Goal: Task Accomplishment & Management: Manage account settings

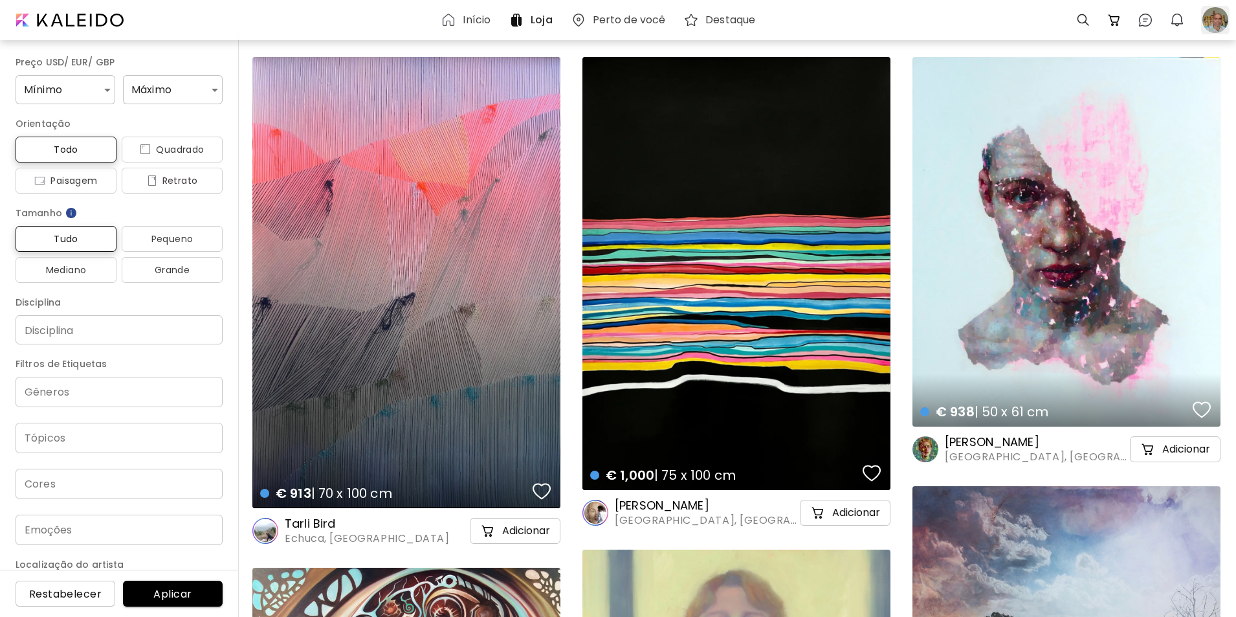
click at [1207, 17] on div at bounding box center [1215, 20] width 28 height 28
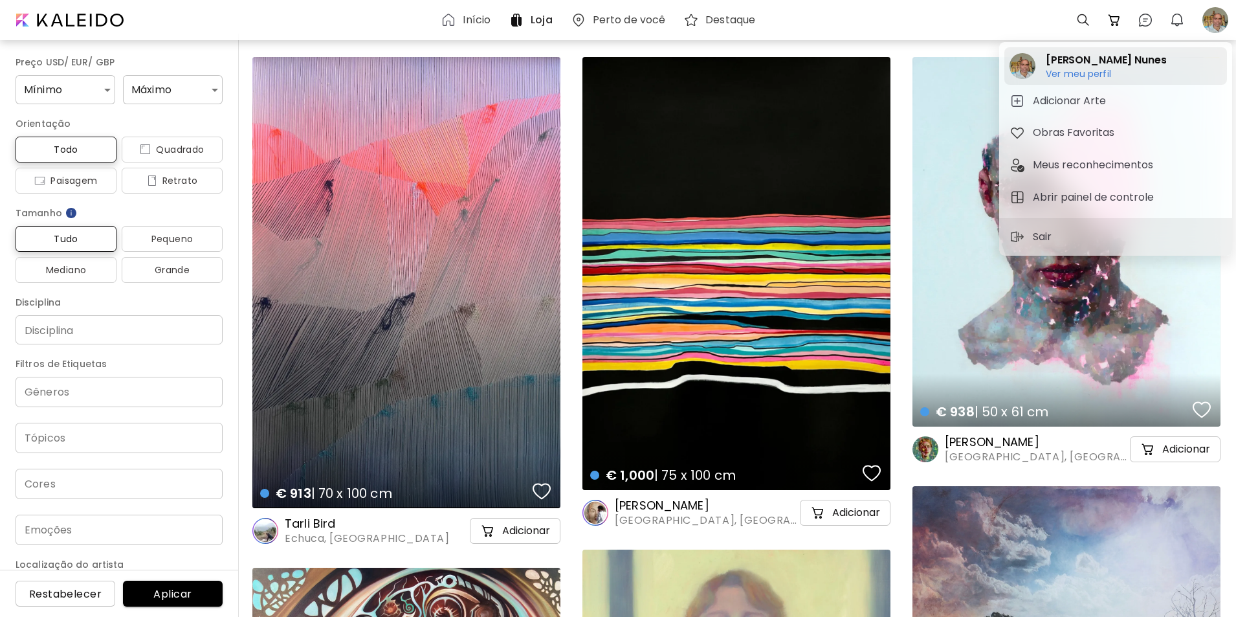
click at [1061, 72] on h6 "Ver meu perfil" at bounding box center [1106, 74] width 120 height 12
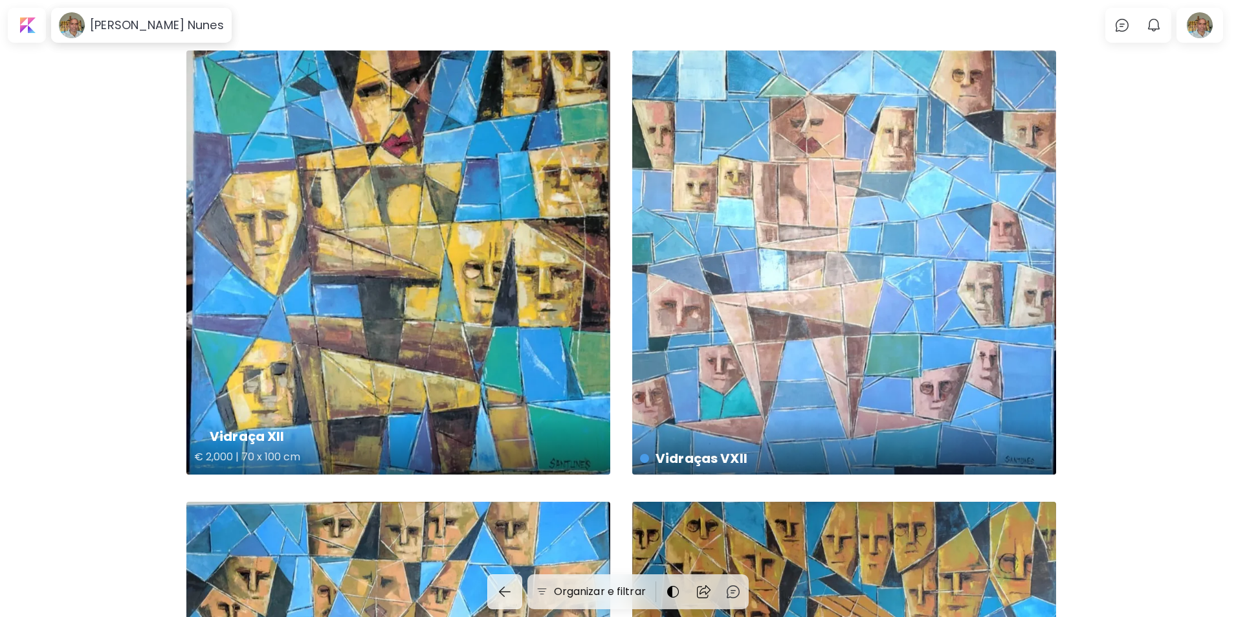
click at [456, 357] on div "Vidraça XII € 2,000 | 70 x 100 cm" at bounding box center [398, 262] width 424 height 424
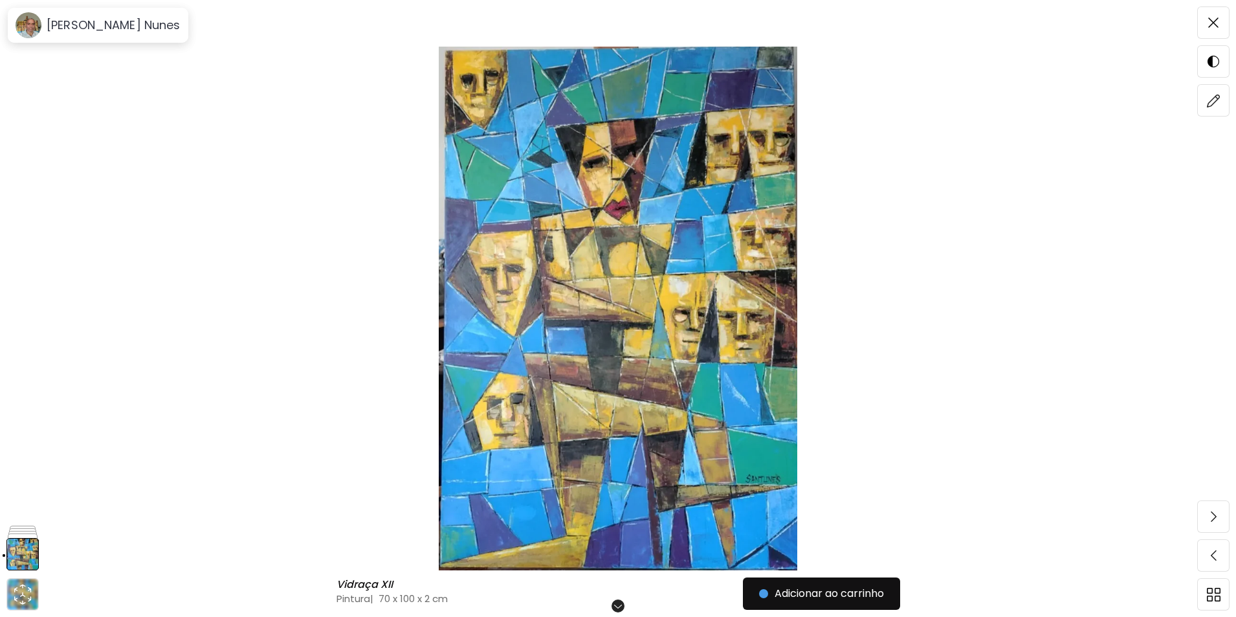
click at [681, 354] on img at bounding box center [617, 309] width 1127 height 524
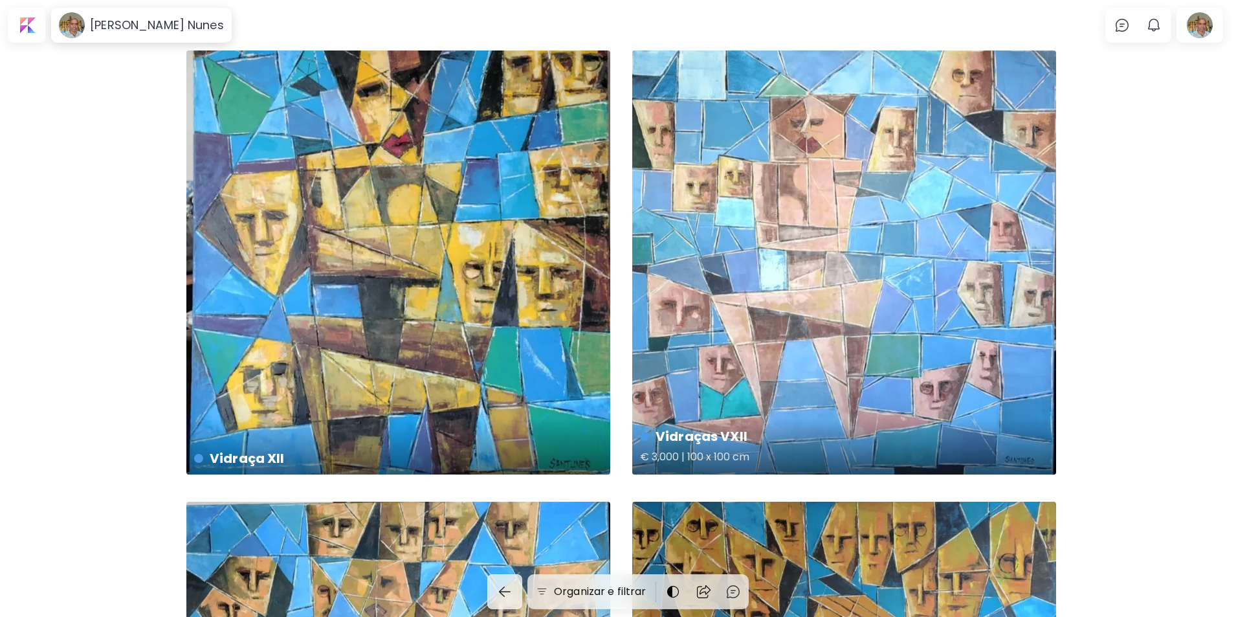
click at [851, 272] on div "Vidraças VXII € 3,000 | 100 x 100 cm" at bounding box center [844, 262] width 424 height 424
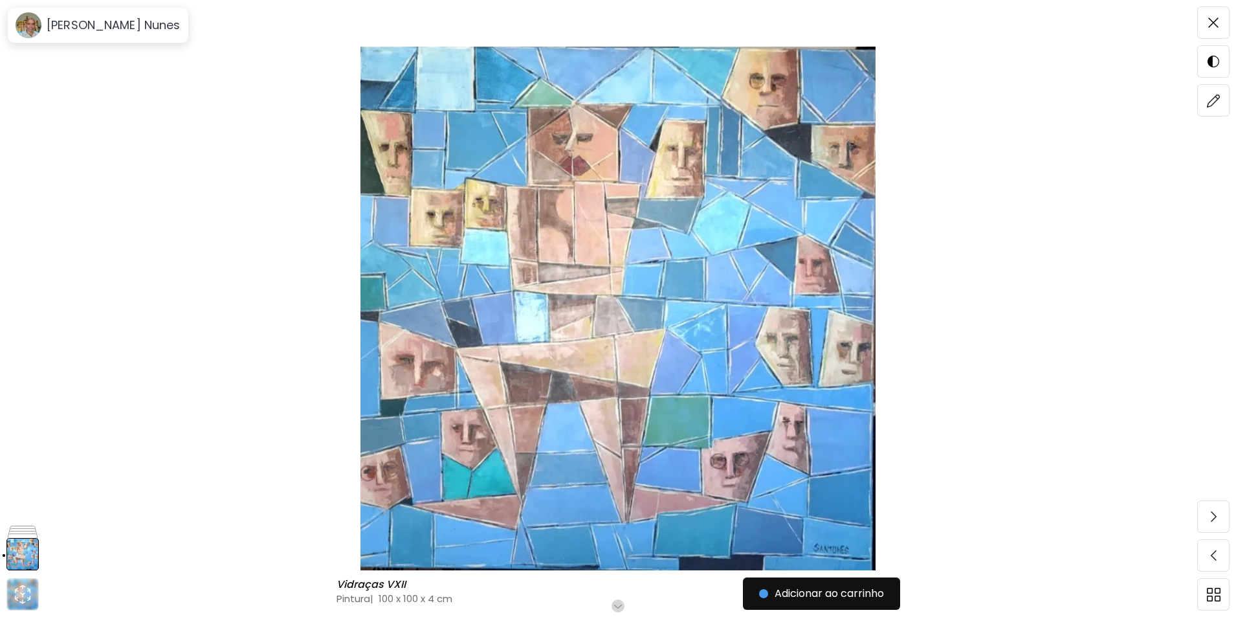
click at [657, 286] on img at bounding box center [617, 309] width 1127 height 524
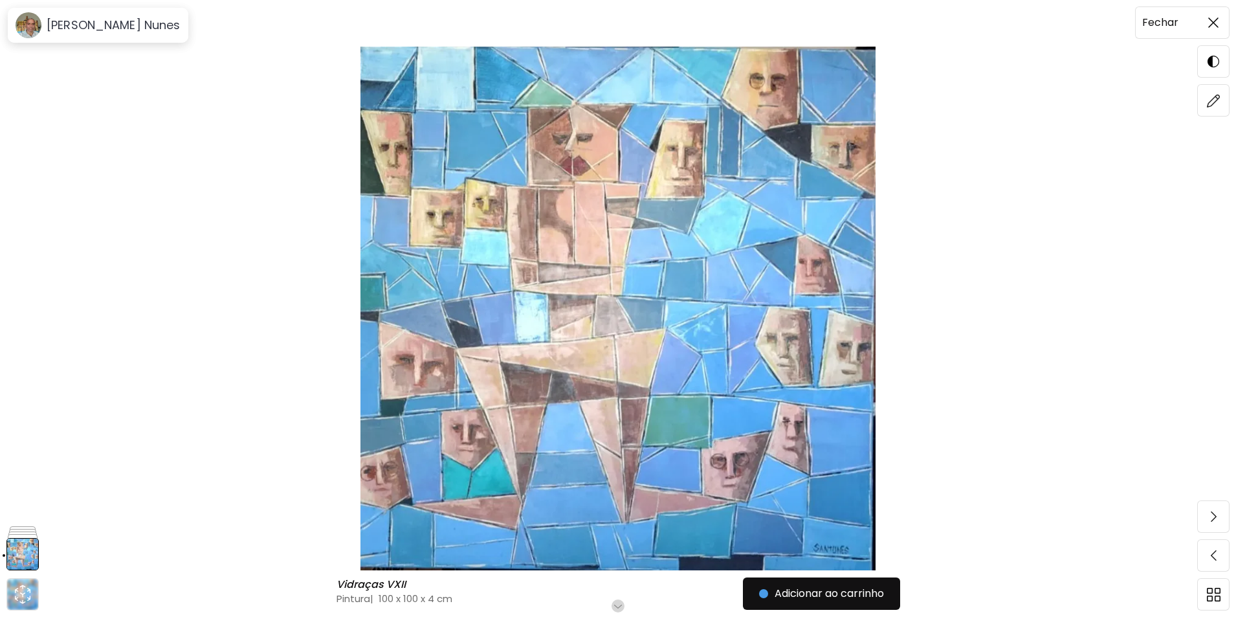
click at [1210, 20] on img at bounding box center [1213, 22] width 10 height 10
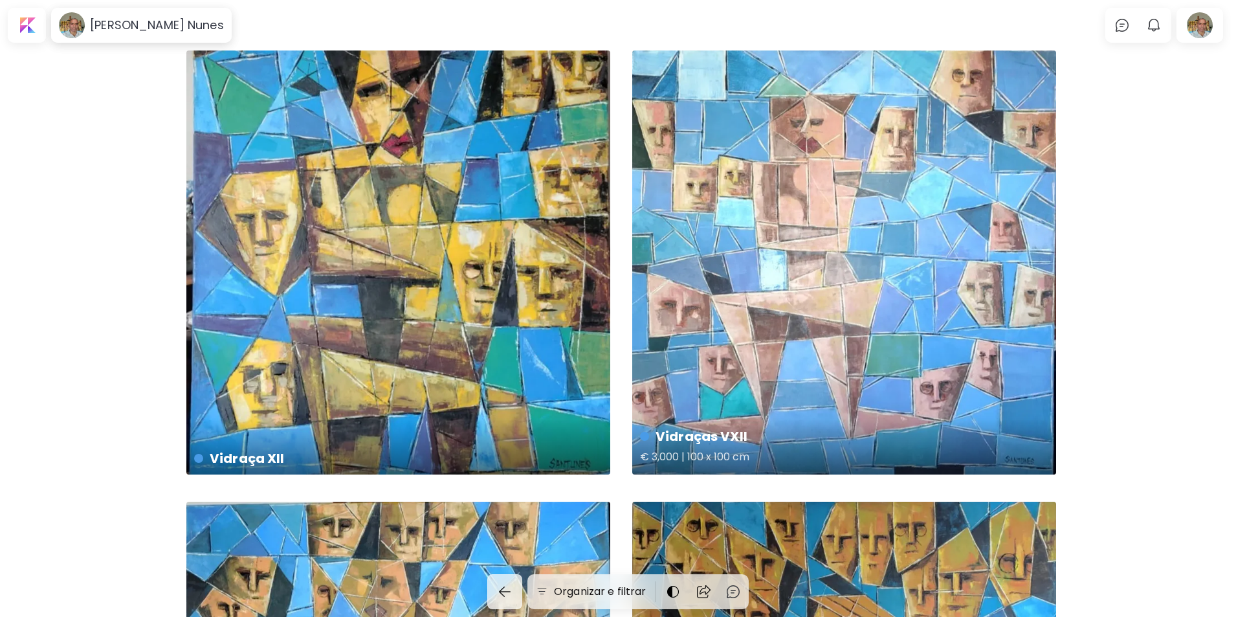
click at [871, 268] on div "Vidraças VXII € 3,000 | 100 x 100 cm" at bounding box center [844, 262] width 424 height 424
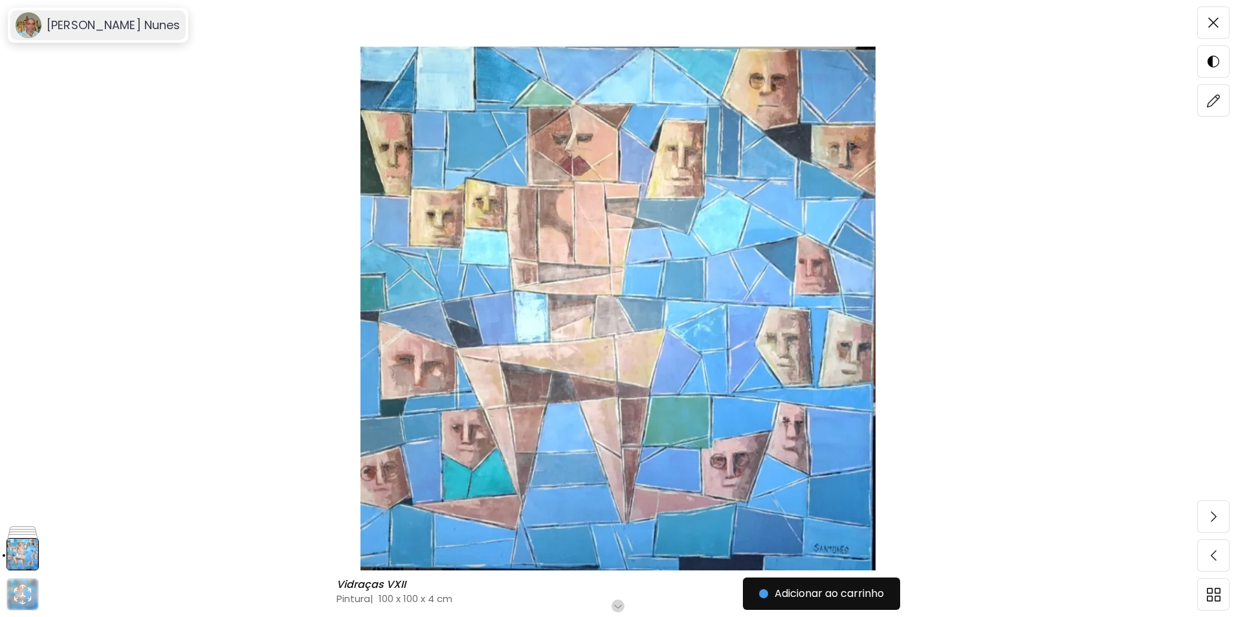
click at [108, 32] on h6 "Hudson Santos Nunes" at bounding box center [114, 25] width 134 height 16
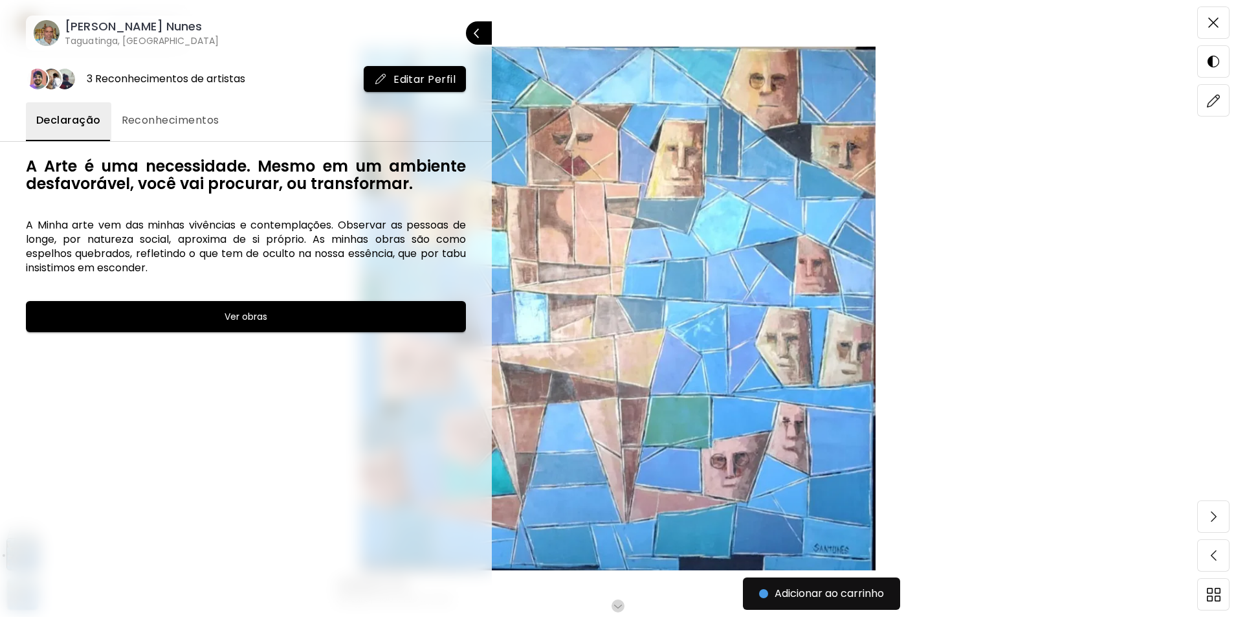
click at [415, 80] on span "Editar Perfil" at bounding box center [415, 79] width 82 height 14
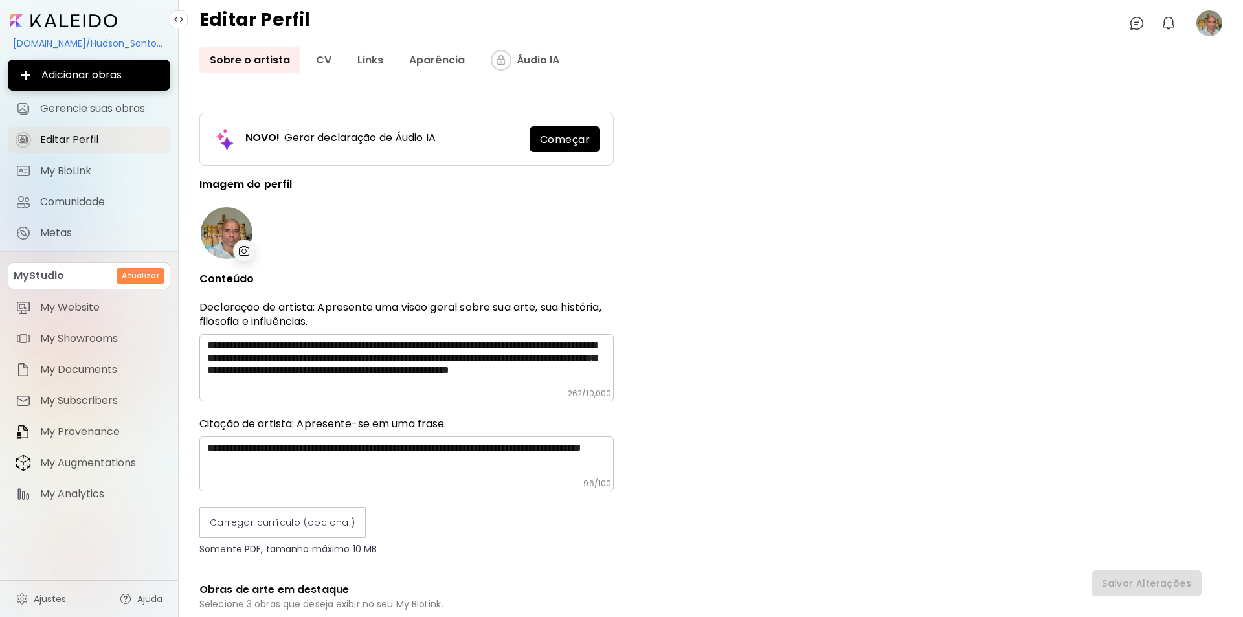
type input "******"
type input "**********"
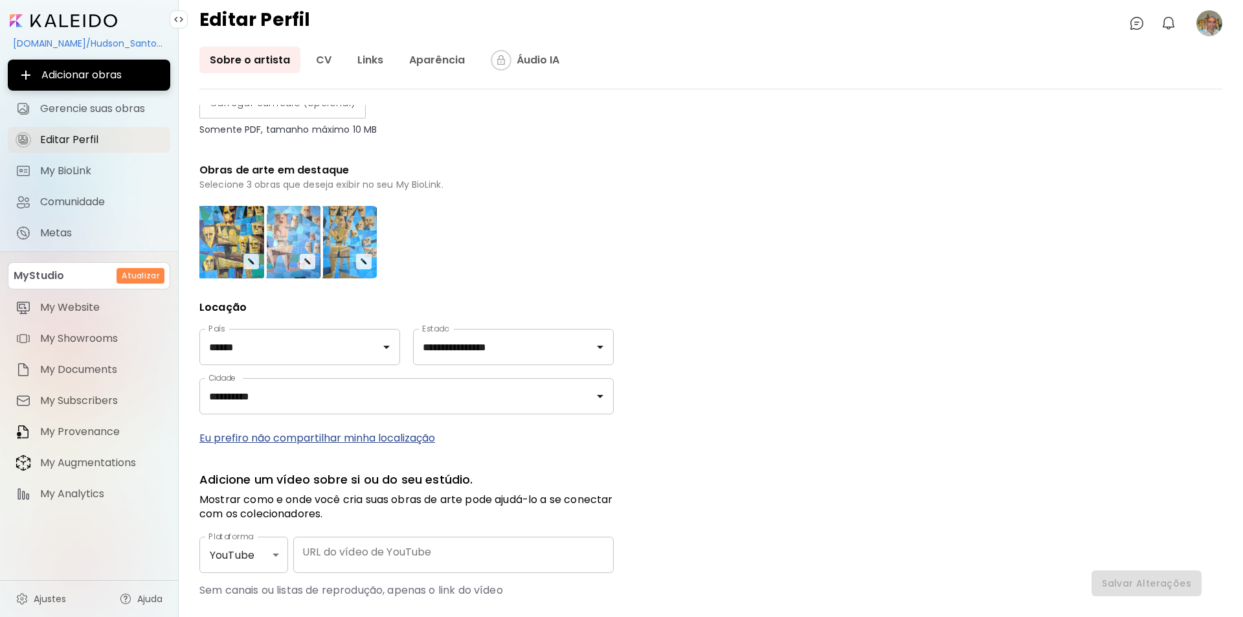
scroll to position [498, 0]
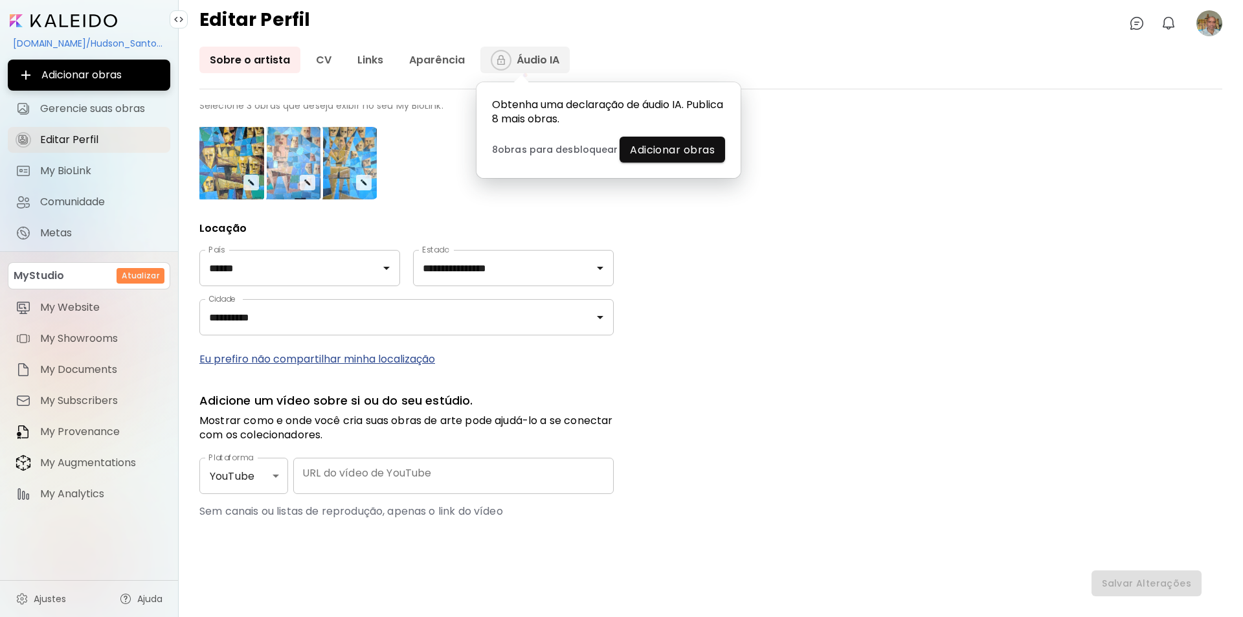
click at [529, 59] on icon "animation" at bounding box center [525, 75] width 32 height 32
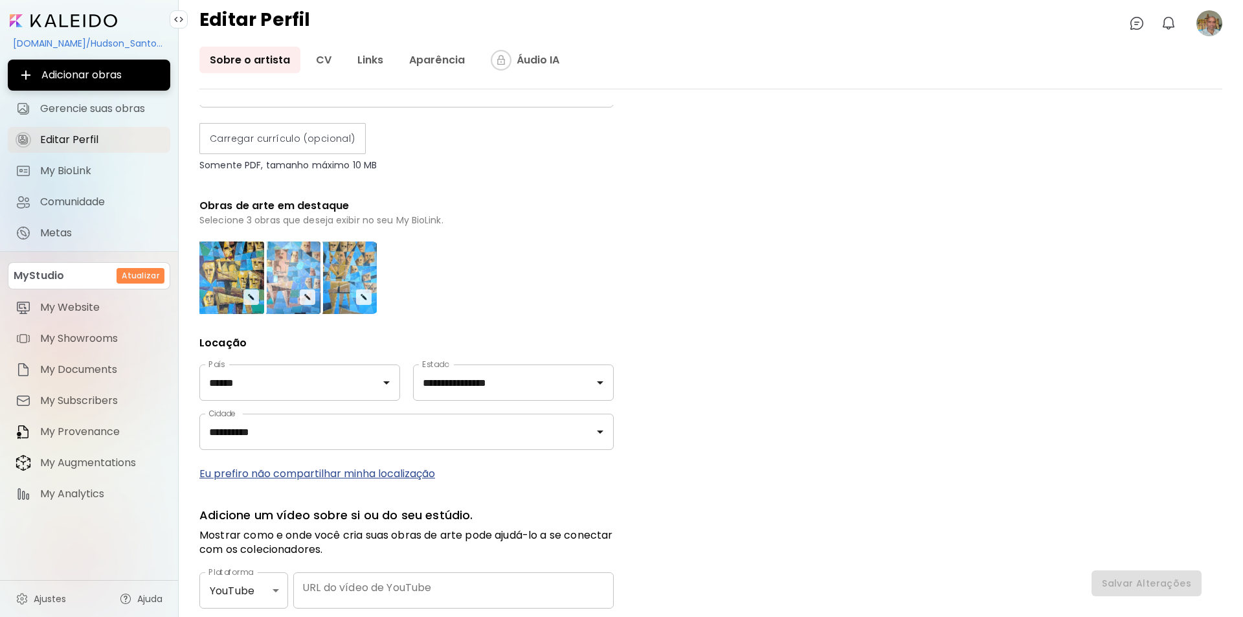
scroll to position [382, 0]
click at [342, 270] on img at bounding box center [343, 271] width 16 height 16
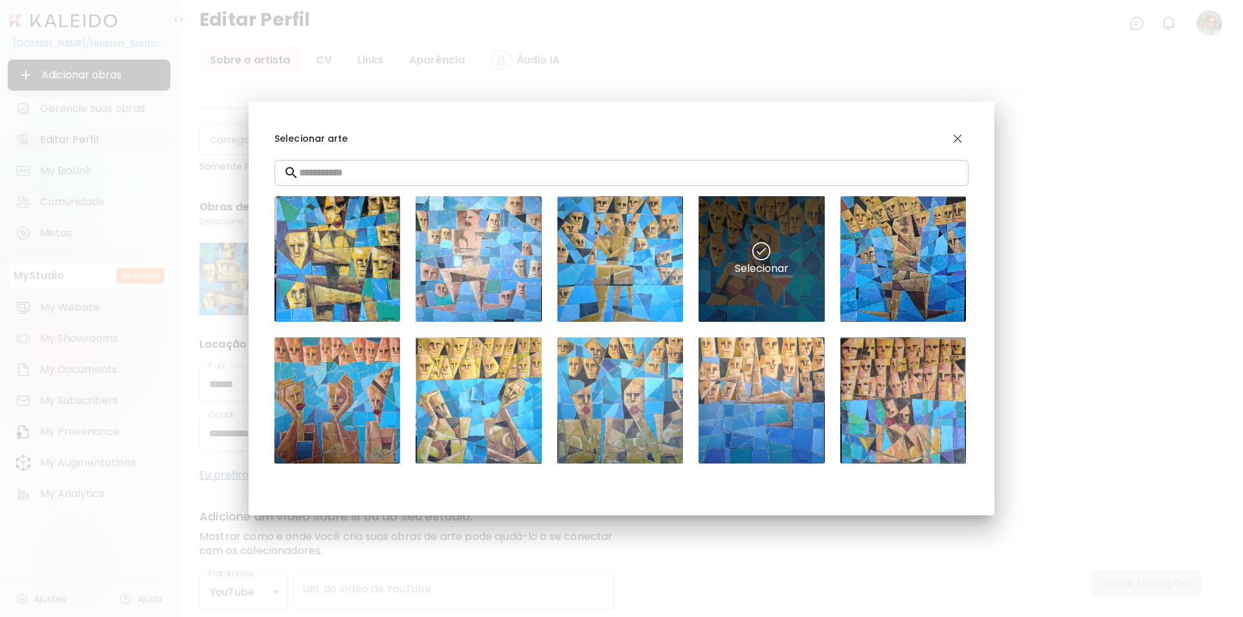
click at [761, 297] on div "Selecionar" at bounding box center [761, 259] width 126 height 126
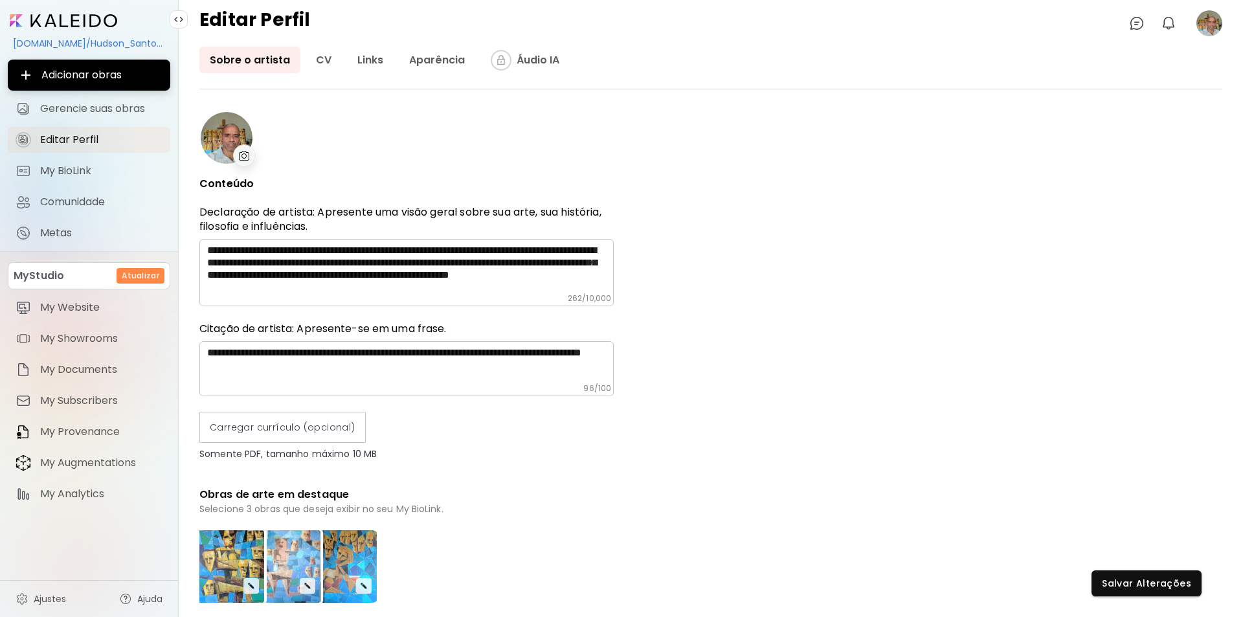
scroll to position [0, 0]
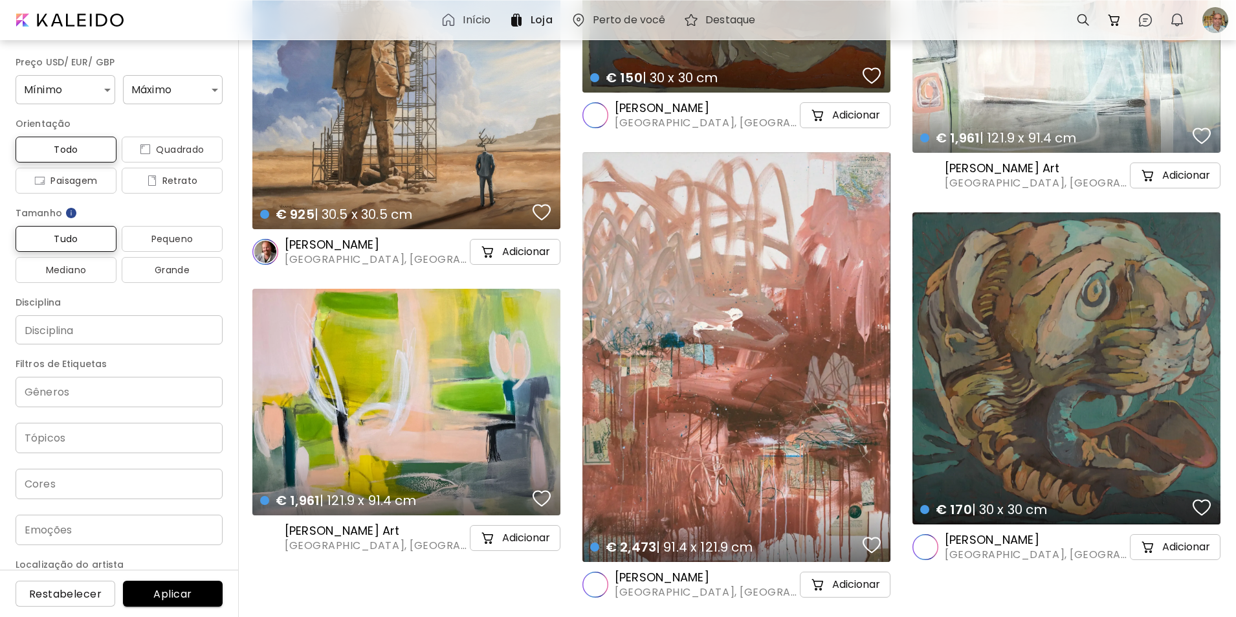
scroll to position [13733, 0]
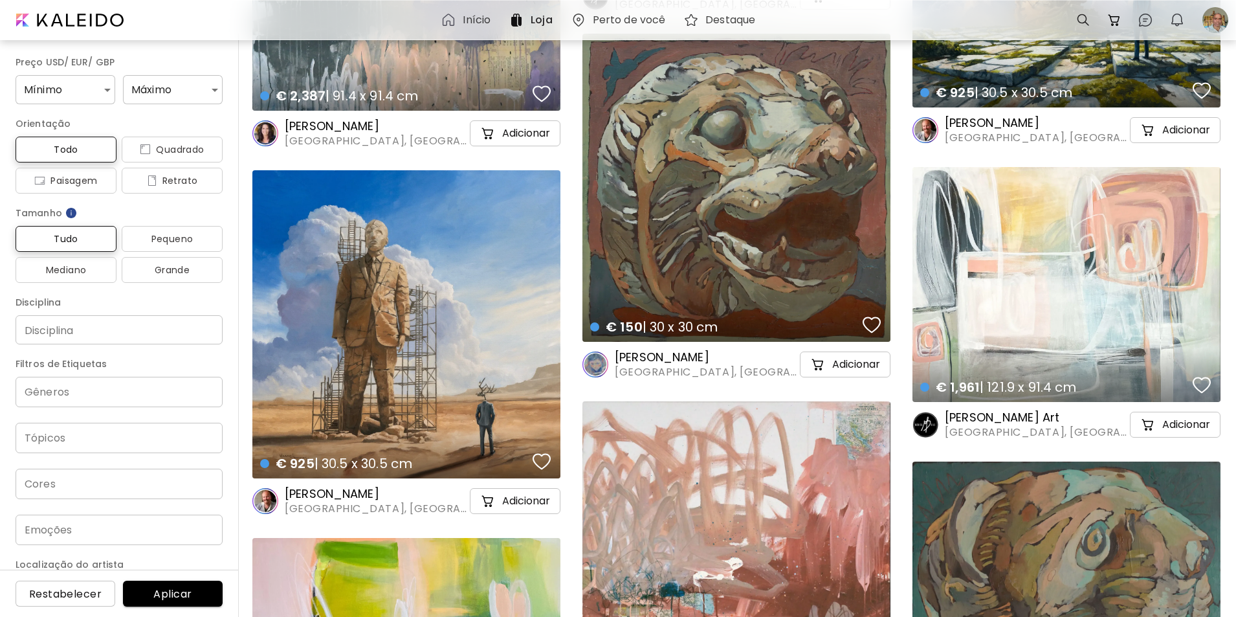
click at [469, 316] on div "€ 925 | 30.5 x 30.5 cm details" at bounding box center [406, 324] width 308 height 308
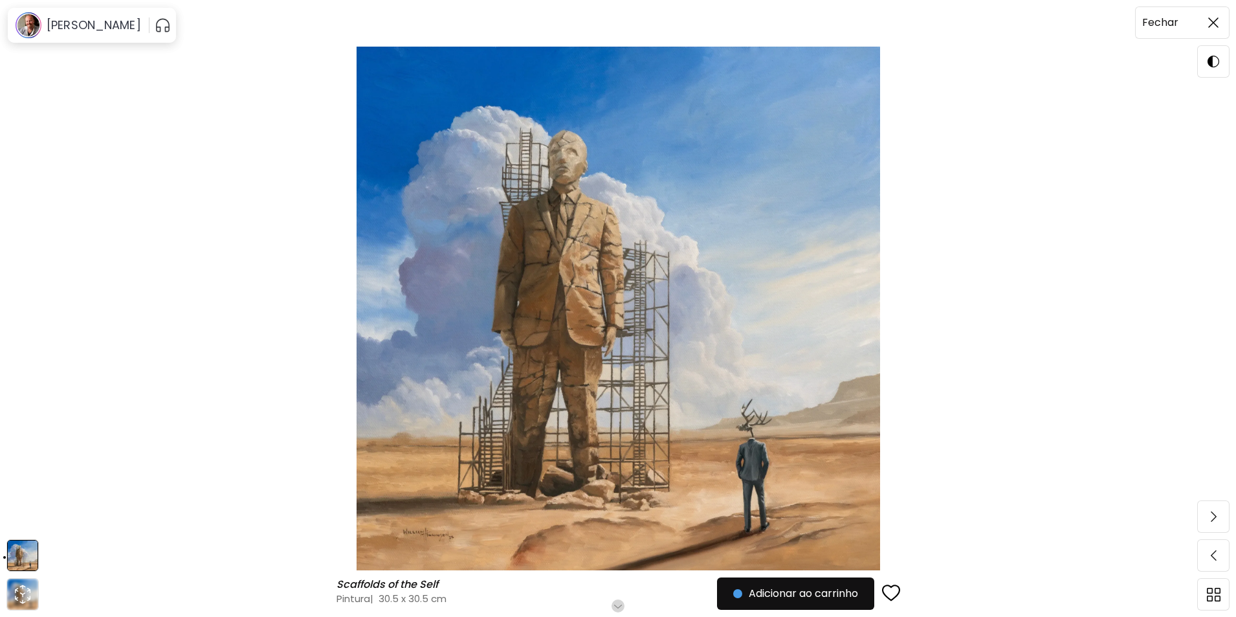
click at [1210, 21] on img at bounding box center [1213, 22] width 10 height 10
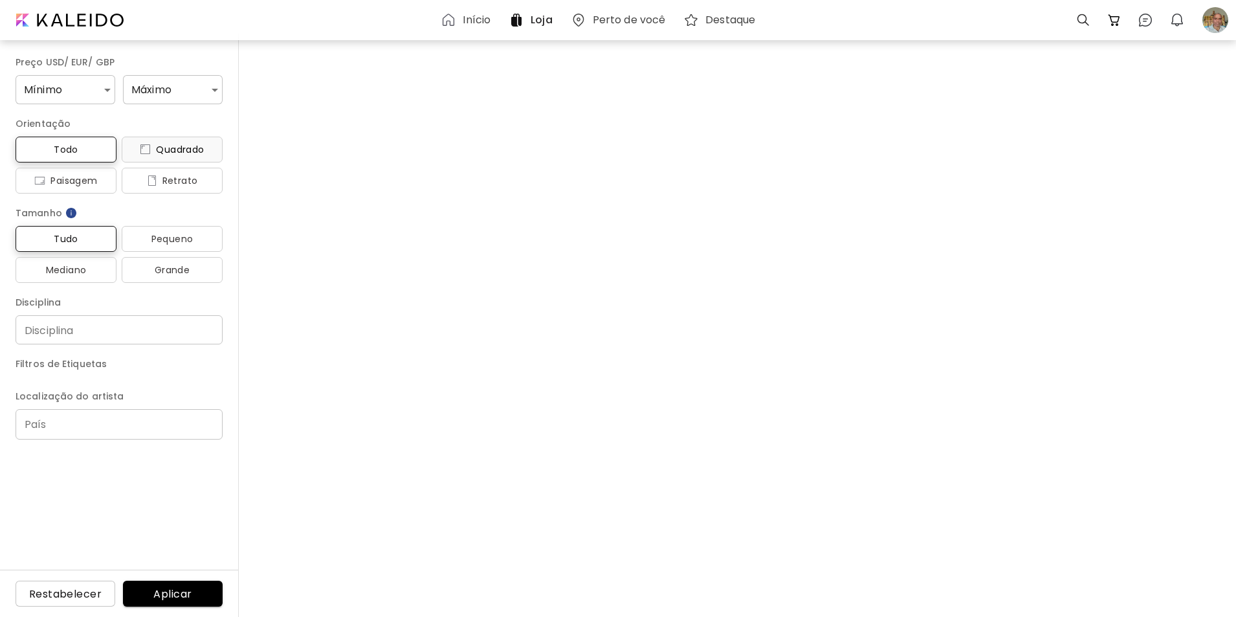
scroll to position [13733, 0]
